Goal: Check status: Check status

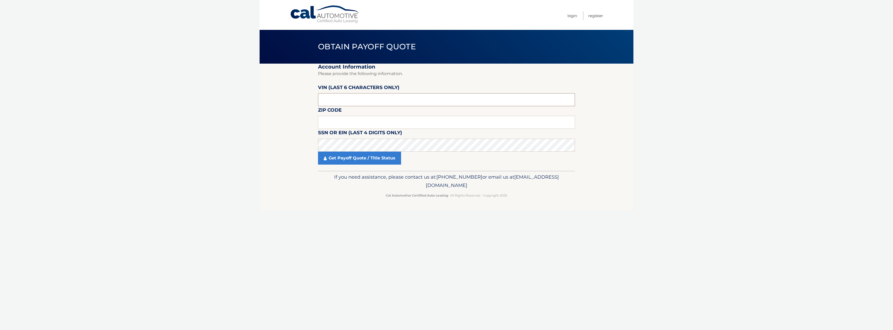
click at [407, 95] on input "text" at bounding box center [446, 99] width 257 height 13
paste input "152918"
type input "152918"
click at [374, 123] on input "text" at bounding box center [446, 122] width 257 height 13
type input "11746"
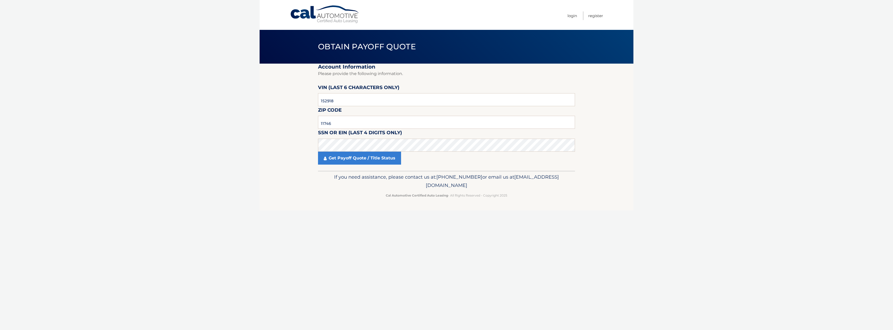
click at [449, 152] on div "Get Payoff Quote / Title Status" at bounding box center [446, 158] width 257 height 13
click at [343, 161] on link "Get Payoff Quote / Title Status" at bounding box center [359, 158] width 83 height 13
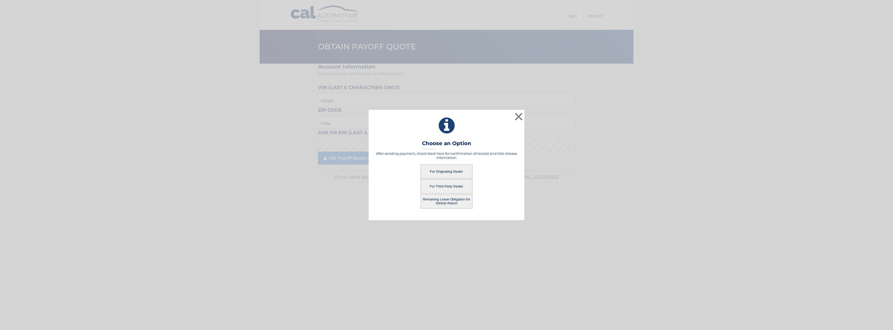
click at [444, 199] on button "Remaining Lease Obligation for Vehicle Return" at bounding box center [446, 201] width 52 height 14
click at [446, 202] on button "Remaining Lease Obligation for Vehicle Return" at bounding box center [446, 201] width 52 height 14
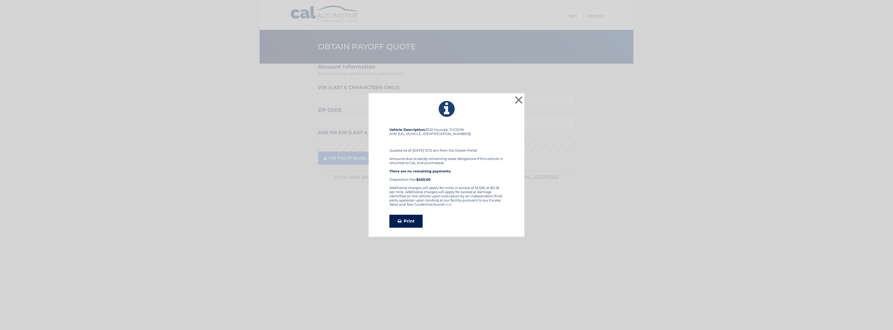
click at [400, 216] on link "Print" at bounding box center [405, 221] width 33 height 13
drag, startPoint x: 519, startPoint y: 98, endPoint x: 501, endPoint y: 101, distance: 18.8
click at [519, 98] on button "×" at bounding box center [518, 100] width 10 height 10
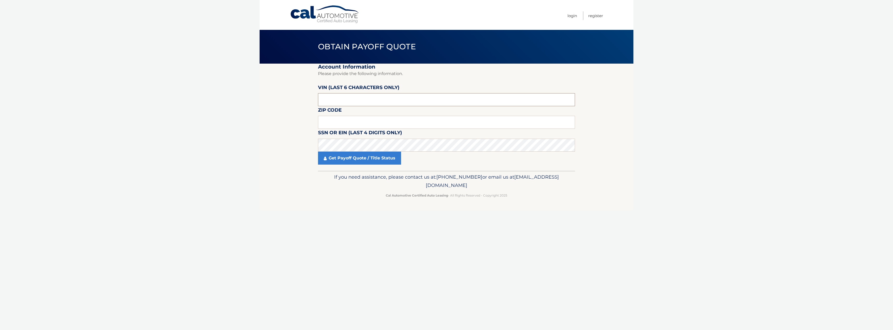
click at [353, 98] on input "text" at bounding box center [446, 99] width 257 height 13
drag, startPoint x: 351, startPoint y: 98, endPoint x: 276, endPoint y: 92, distance: 75.2
click at [286, 93] on section "Account Information Please provide the following information. VIN (last 6 chara…" at bounding box center [446, 117] width 374 height 107
paste input "152918"
type input "152918"
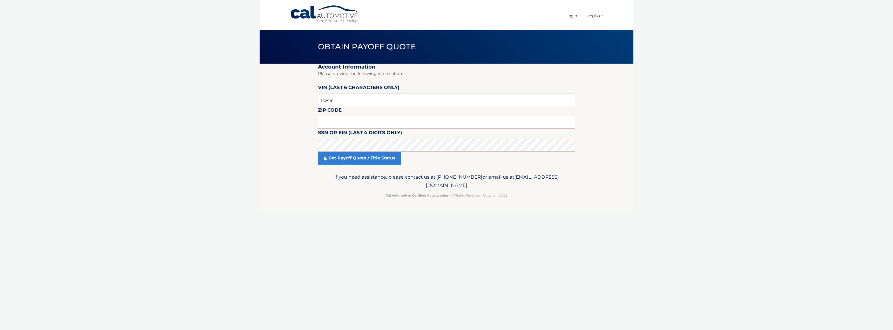
click at [341, 124] on input "text" at bounding box center [446, 122] width 257 height 13
type input "11746"
click at [340, 158] on link "Get Payoff Quote / Title Status" at bounding box center [359, 158] width 83 height 13
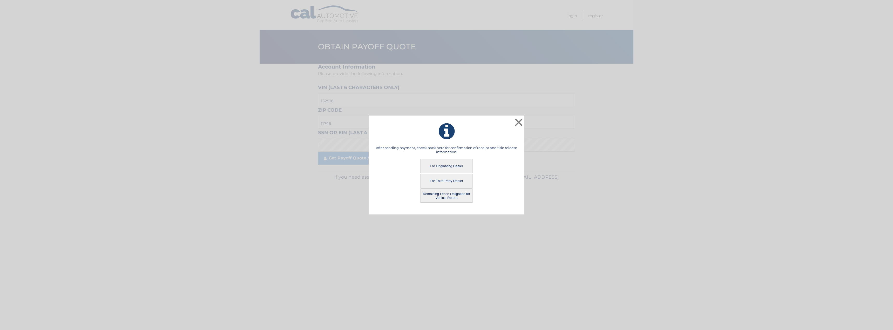
click at [442, 168] on button "For Originating Dealer" at bounding box center [446, 166] width 52 height 14
click at [444, 165] on button "For Originating Dealer" at bounding box center [446, 166] width 52 height 14
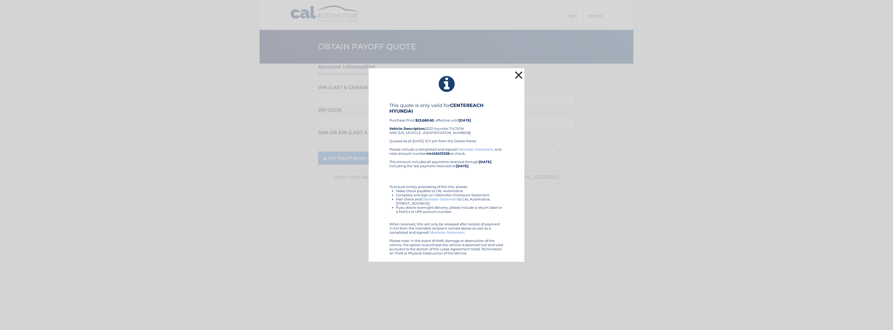
click at [518, 74] on button "×" at bounding box center [518, 75] width 10 height 10
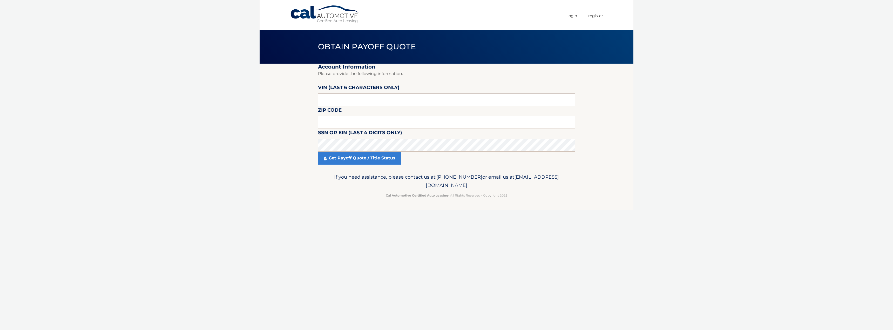
click at [365, 102] on input "text" at bounding box center [446, 99] width 257 height 13
paste input "152918"
type input "152918"
click at [343, 118] on input "text" at bounding box center [446, 122] width 257 height 13
type input "11746"
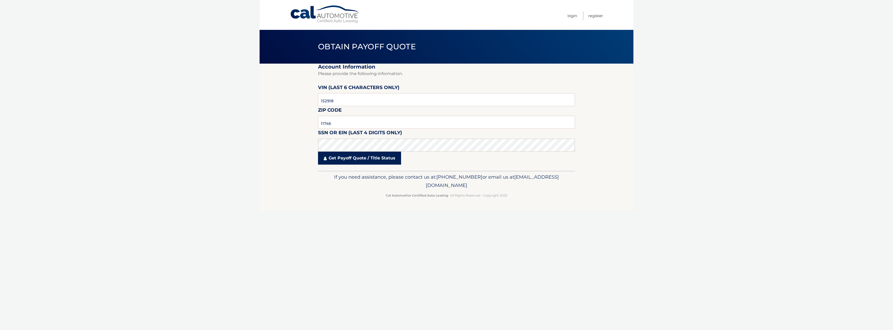
click at [332, 154] on link "Get Payoff Quote / Title Status" at bounding box center [359, 158] width 83 height 13
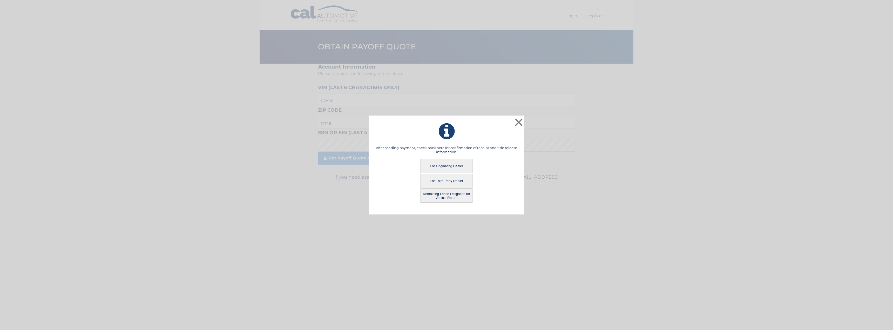
click at [451, 180] on button "For Third Party Dealer" at bounding box center [446, 181] width 52 height 14
click at [442, 180] on button "For Third Party Dealer" at bounding box center [446, 181] width 52 height 14
